Goal: Browse casually

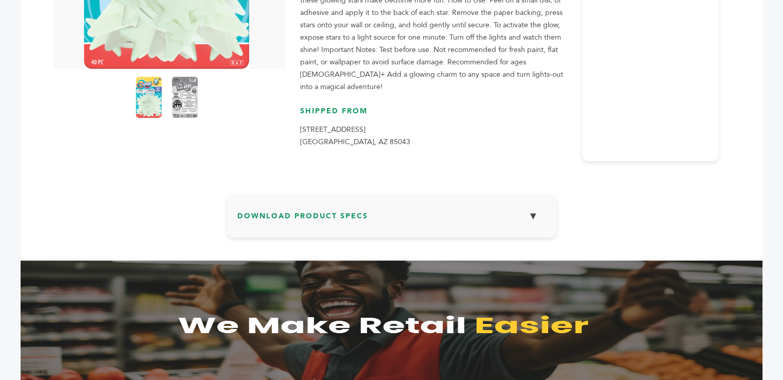
scroll to position [266, 0]
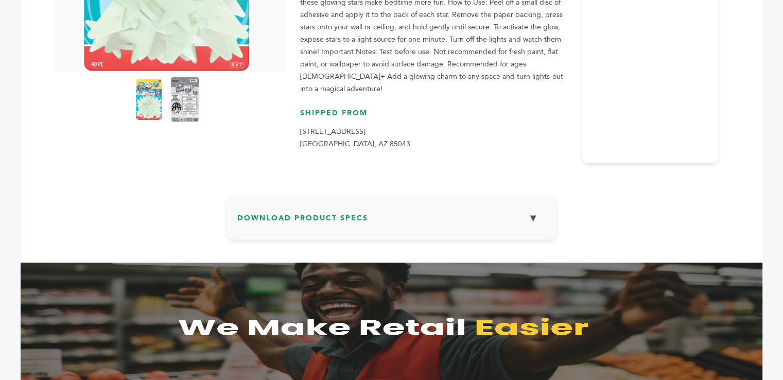
click at [180, 110] on img at bounding box center [184, 99] width 28 height 45
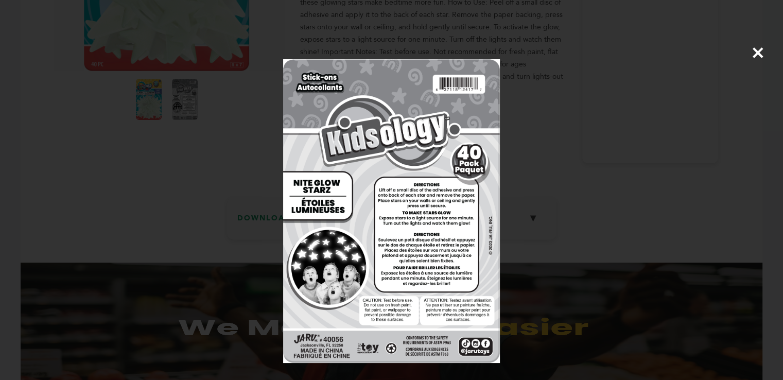
click at [755, 52] on span "×" at bounding box center [758, 52] width 14 height 29
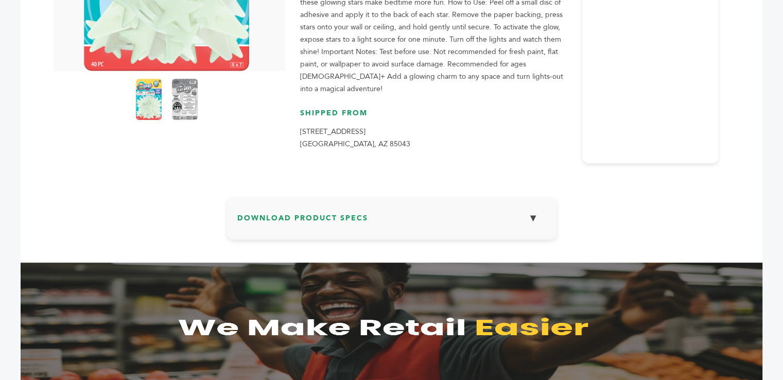
scroll to position [0, 0]
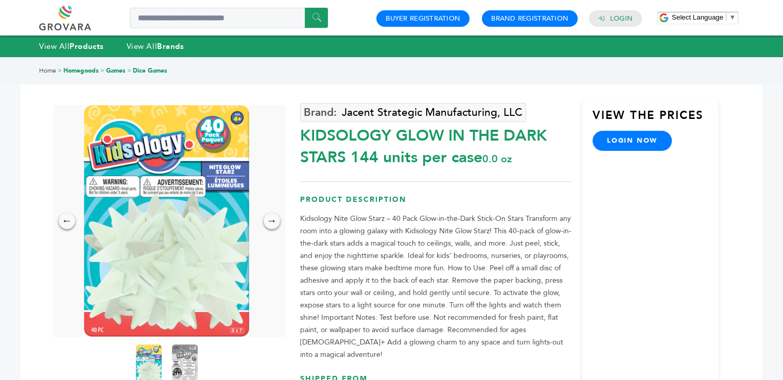
click at [144, 205] on img at bounding box center [166, 221] width 165 height 232
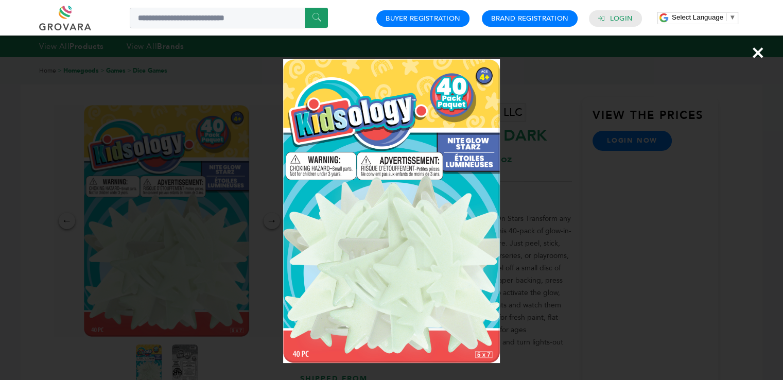
click at [765, 57] on div "×" at bounding box center [391, 190] width 783 height 380
